Goal: Task Accomplishment & Management: Manage account settings

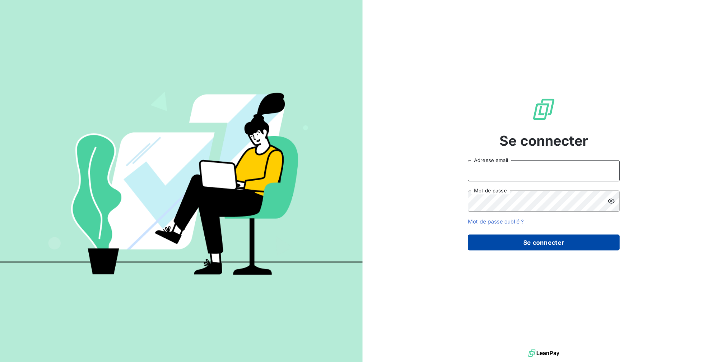
type input "[EMAIL_ADDRESS][DOMAIN_NAME]"
click at [531, 236] on button "Se connecter" at bounding box center [544, 242] width 152 height 16
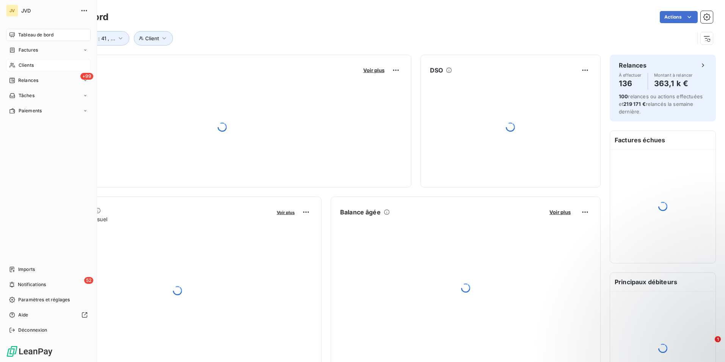
click at [34, 61] on div "Clients" at bounding box center [48, 65] width 85 height 12
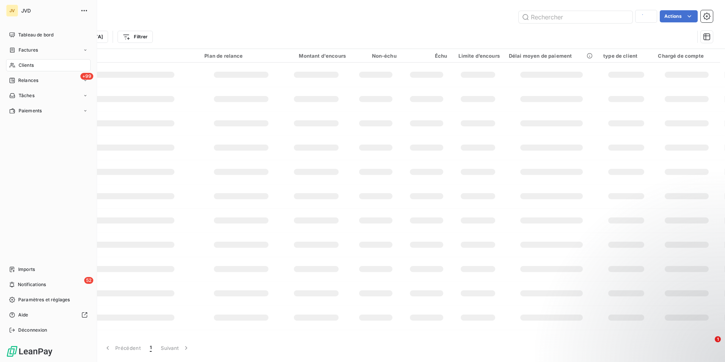
type input "cfhygpr"
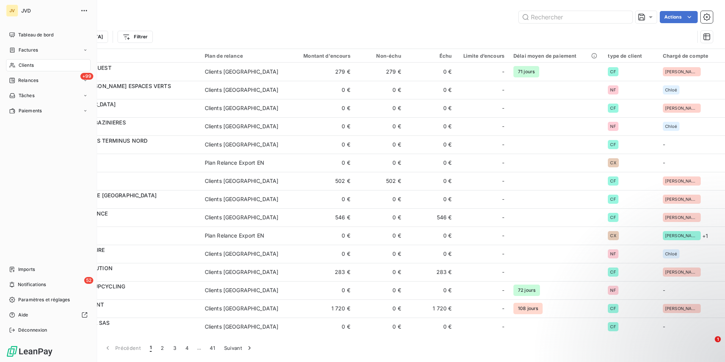
drag, startPoint x: 31, startPoint y: 63, endPoint x: 137, endPoint y: 198, distance: 171.6
click at [31, 63] on span "Clients" at bounding box center [26, 65] width 15 height 7
click at [24, 66] on span "Clients" at bounding box center [26, 65] width 15 height 7
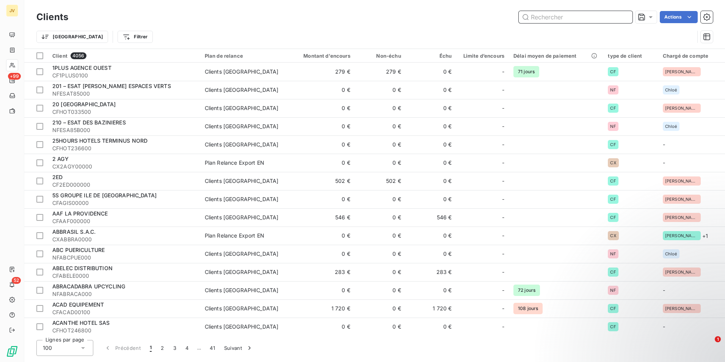
click at [548, 15] on input "text" at bounding box center [576, 17] width 114 height 12
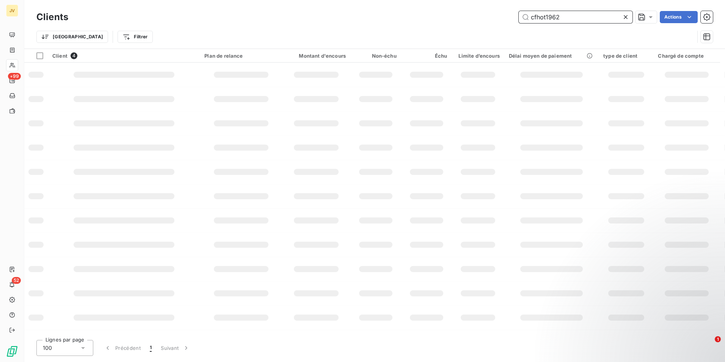
type input "cfhot1962"
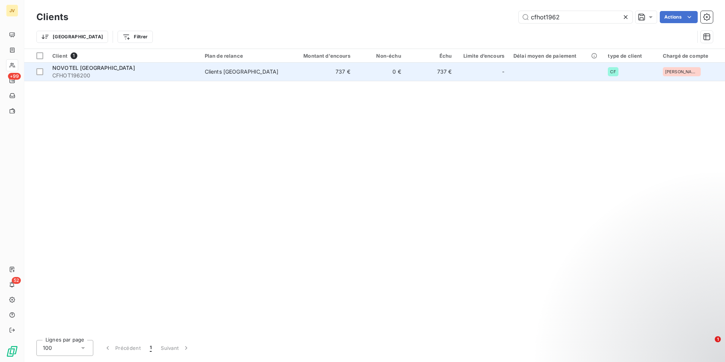
click at [119, 74] on span "CFHOT196200" at bounding box center [123, 76] width 143 height 8
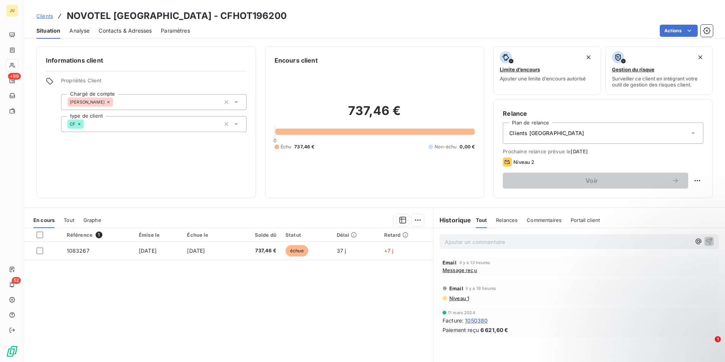
click at [135, 30] on span "Contacts & Adresses" at bounding box center [125, 31] width 53 height 8
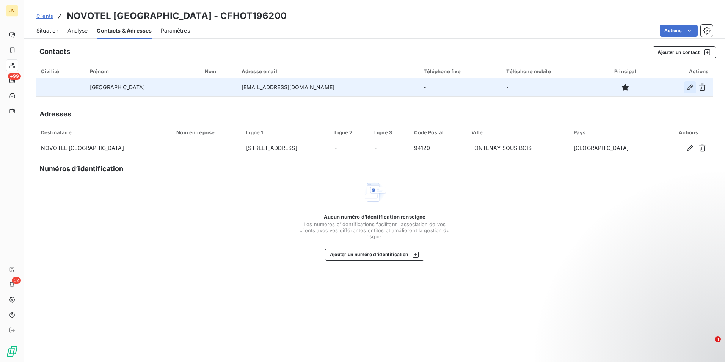
click at [690, 84] on icon "button" at bounding box center [691, 87] width 8 height 8
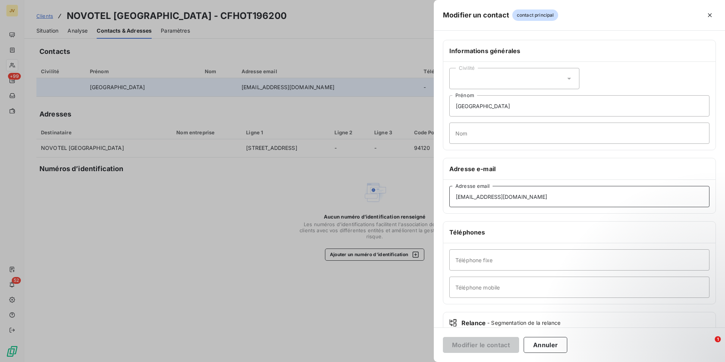
drag, startPoint x: 498, startPoint y: 194, endPoint x: 152, endPoint y: 176, distance: 346.8
click at [170, 361] on div "Modifier un contact contact principal Informations générales Civilité SNC HOTEL…" at bounding box center [362, 362] width 725 height 0
paste input "[PERSON_NAME][EMAIL_ADDRESS][DOMAIN_NAME]"
type input "[PERSON_NAME][EMAIL_ADDRESS][DOMAIN_NAME]"
click at [498, 343] on button "Modifier le contact" at bounding box center [481, 345] width 76 height 16
